Goal: Find contact information

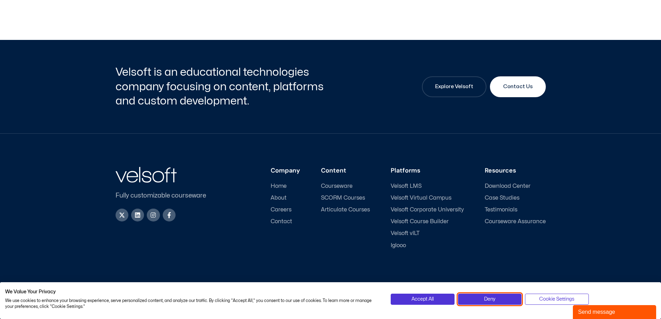
click at [495, 299] on span "Deny" at bounding box center [489, 299] width 11 height 8
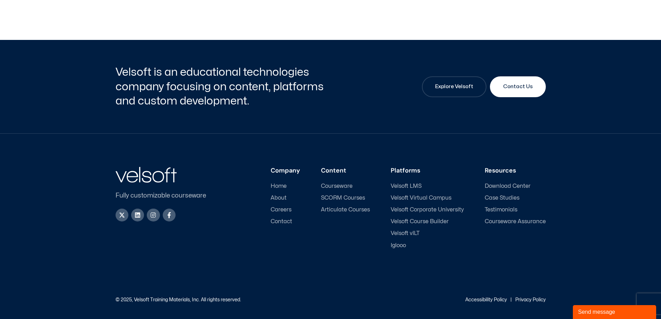
click at [280, 222] on span "Contact" at bounding box center [282, 221] width 22 height 7
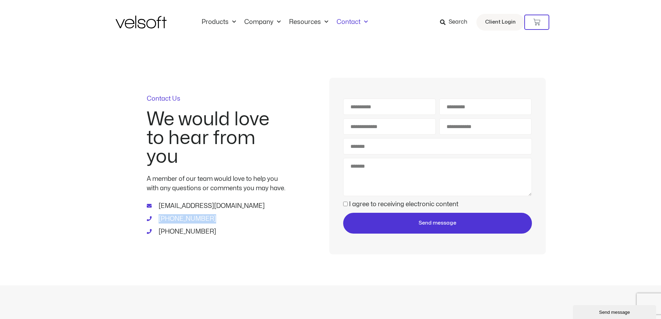
drag, startPoint x: 207, startPoint y: 217, endPoint x: 159, endPoint y: 223, distance: 48.5
click at [159, 223] on li "1-800-730-7115" at bounding box center [216, 219] width 139 height 11
copy span "1-800-730-7115"
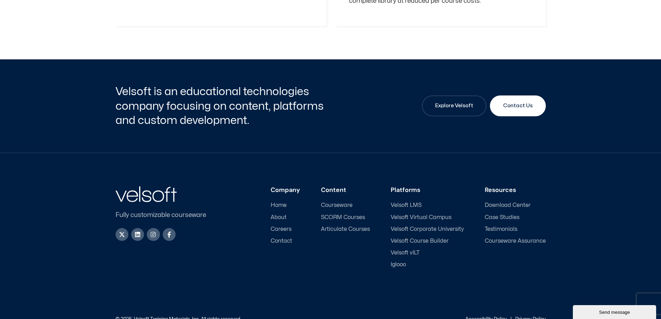
scroll to position [1012, 0]
